Goal: Entertainment & Leisure: Consume media (video, audio)

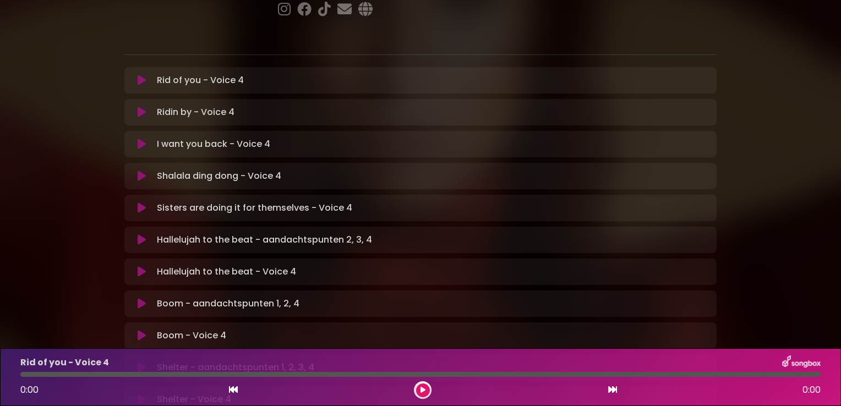
scroll to position [220, 0]
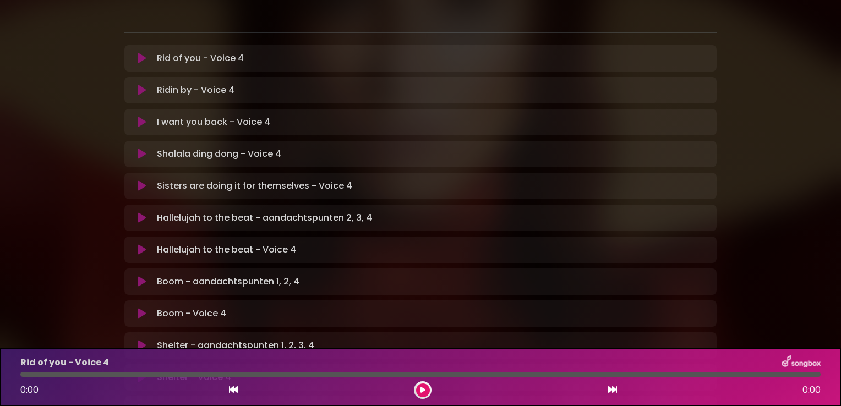
click at [138, 181] on icon at bounding box center [142, 186] width 8 height 11
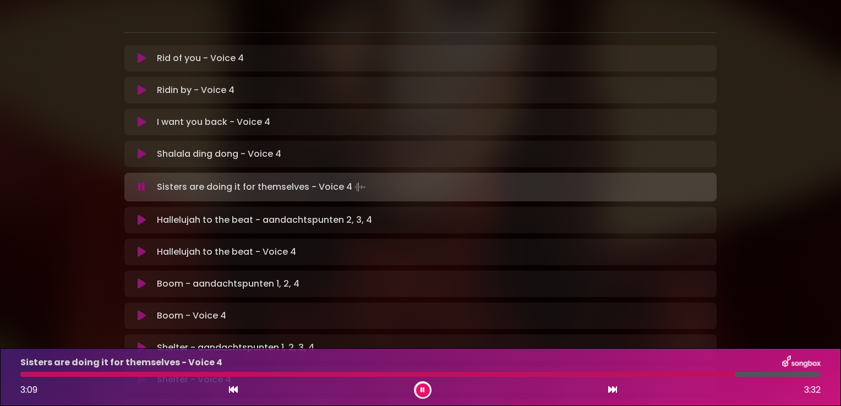
click at [142, 215] on icon at bounding box center [142, 220] width 8 height 11
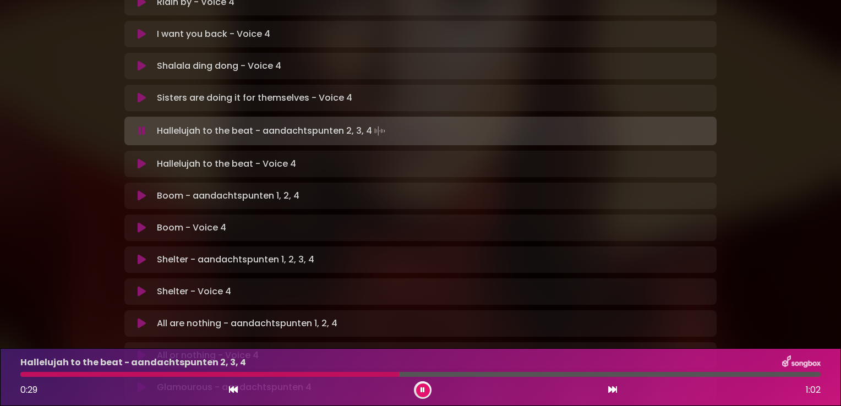
scroll to position [286, 0]
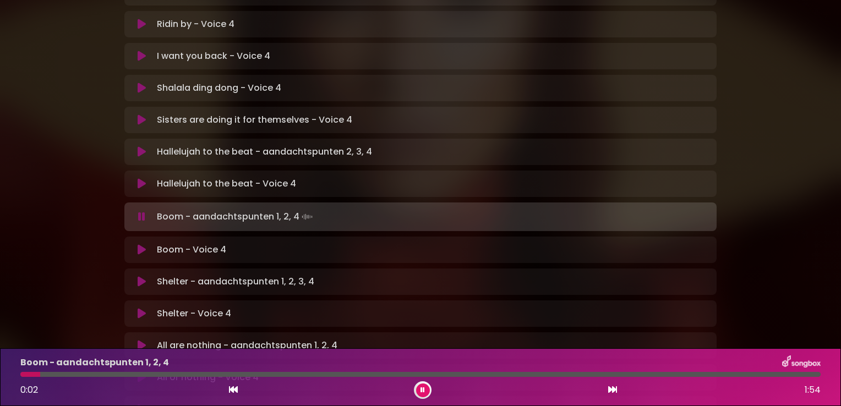
click at [63, 193] on div "[PERSON_NAME] in [GEOGRAPHIC_DATA] | [GEOGRAPHIC_DATA] 2 - [GEOGRAPHIC_DATA] - …" at bounding box center [420, 164] width 727 height 874
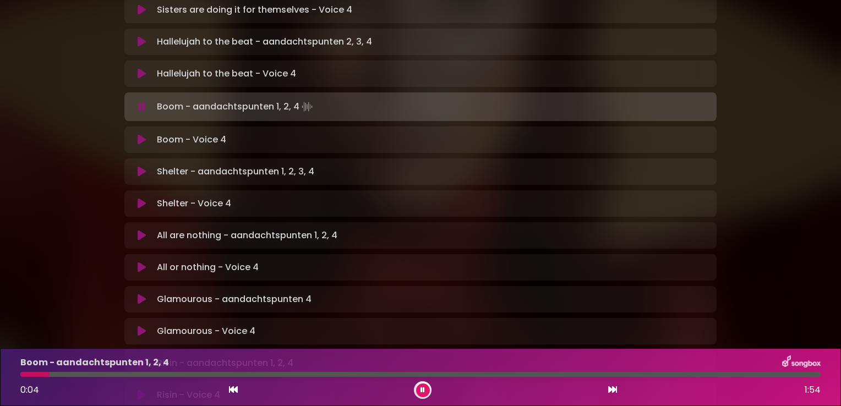
scroll to position [418, 0]
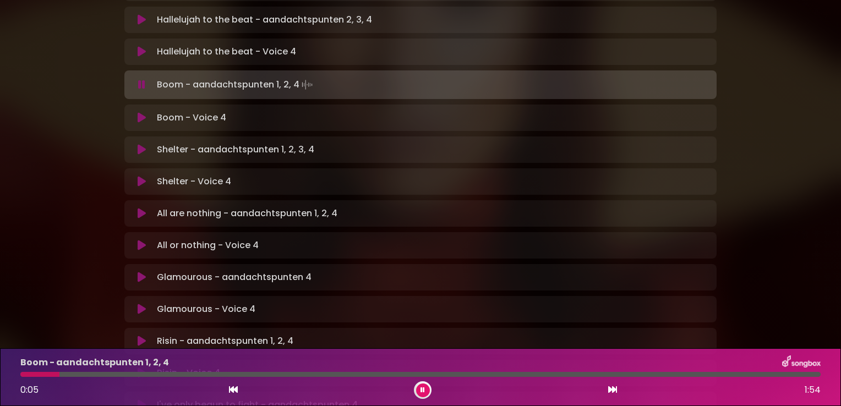
click at [143, 272] on icon at bounding box center [142, 277] width 8 height 11
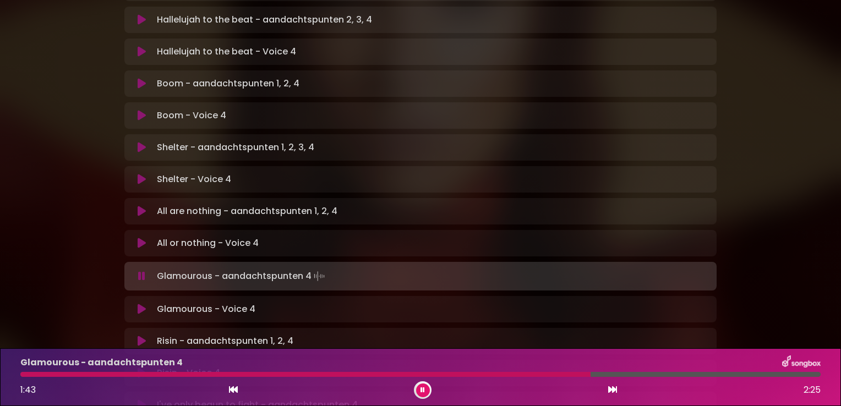
click at [139, 304] on icon at bounding box center [142, 309] width 8 height 11
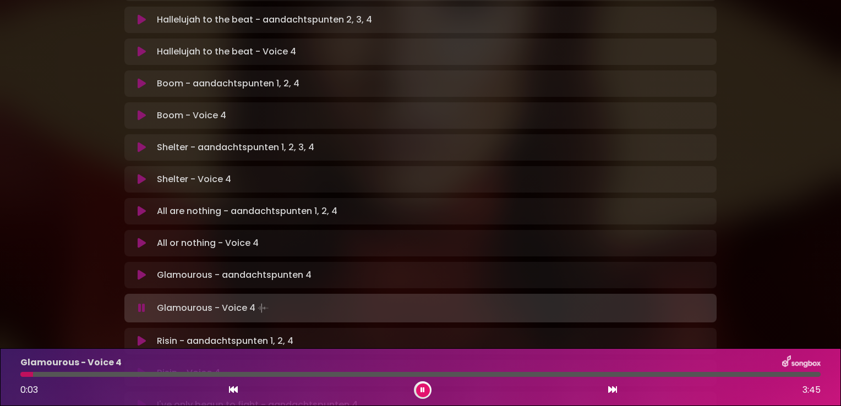
click at [112, 374] on div at bounding box center [420, 374] width 800 height 5
click at [266, 375] on div at bounding box center [420, 374] width 800 height 5
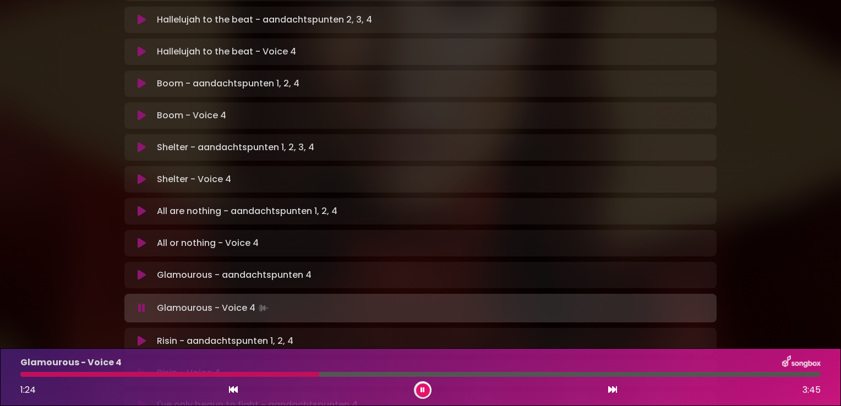
click at [368, 374] on div at bounding box center [420, 374] width 800 height 5
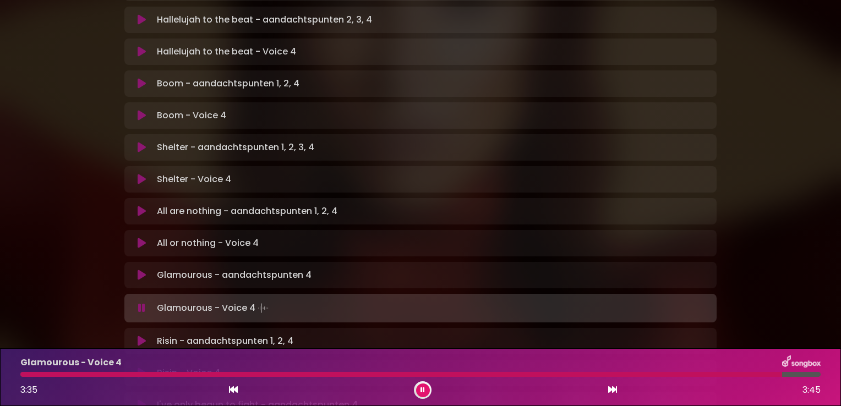
click at [8, 267] on div "[PERSON_NAME] in [GEOGRAPHIC_DATA] | [GEOGRAPHIC_DATA] 2 - [GEOGRAPHIC_DATA] - …" at bounding box center [420, 32] width 841 height 874
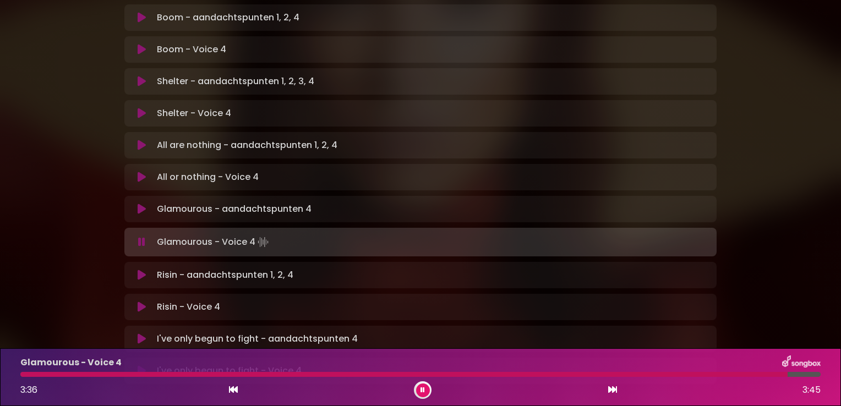
scroll to position [528, 0]
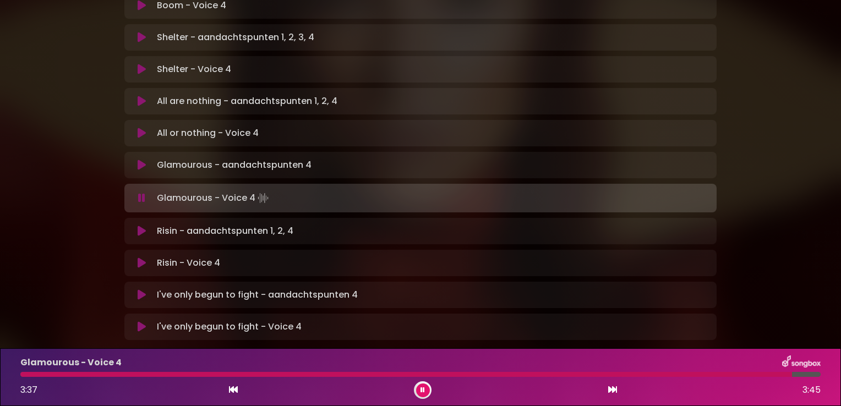
click at [141, 290] on icon at bounding box center [142, 295] width 8 height 11
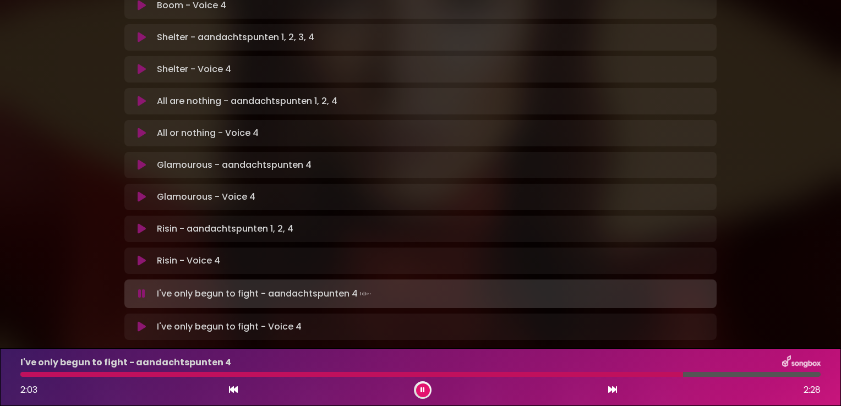
click at [141, 322] on icon at bounding box center [142, 327] width 8 height 11
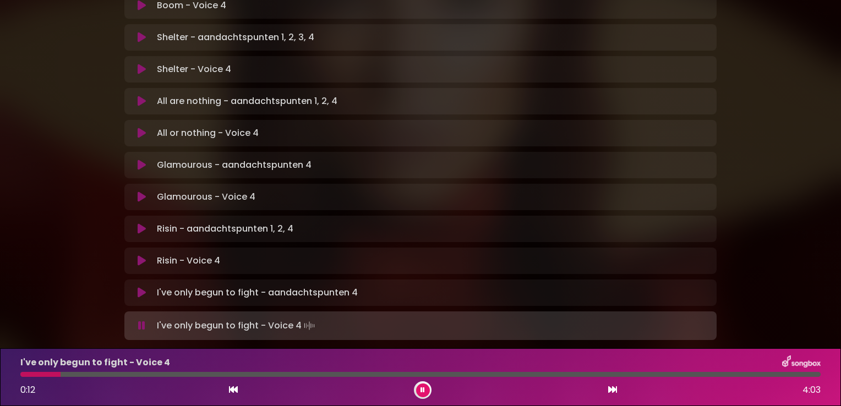
click at [83, 372] on div "I've only begun to fight - Voice 4 0:12 4:03" at bounding box center [421, 377] width 814 height 43
click at [88, 375] on div at bounding box center [420, 374] width 800 height 5
click at [357, 374] on div at bounding box center [420, 374] width 800 height 5
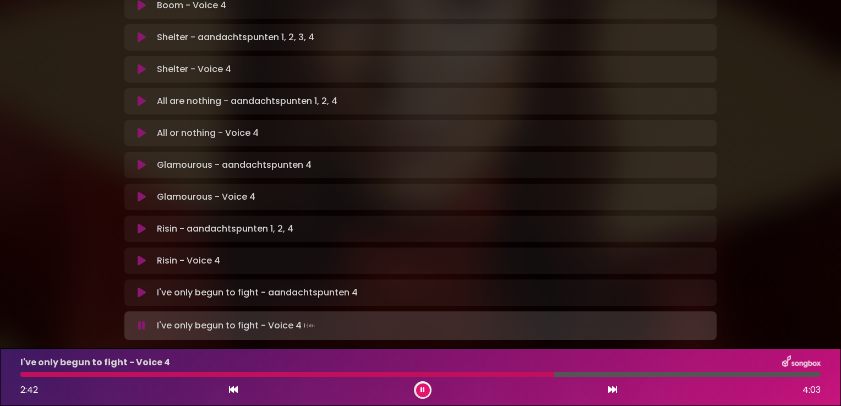
click at [499, 372] on div at bounding box center [287, 374] width 534 height 5
click at [454, 372] on div at bounding box center [298, 374] width 556 height 5
